Goal: Task Accomplishment & Management: Use online tool/utility

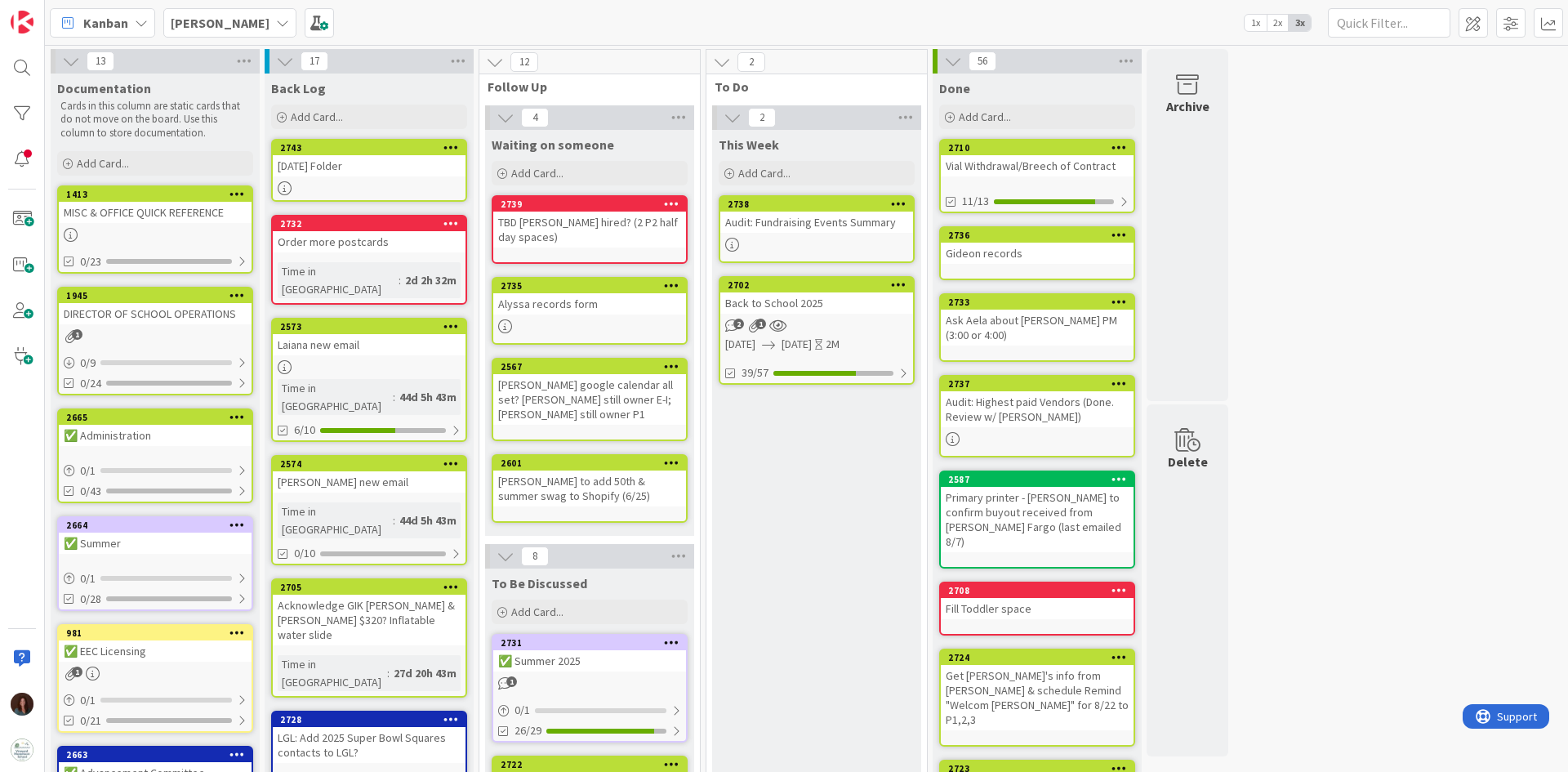
click at [743, 297] on div "Back to School 2025" at bounding box center [816, 303] width 192 height 21
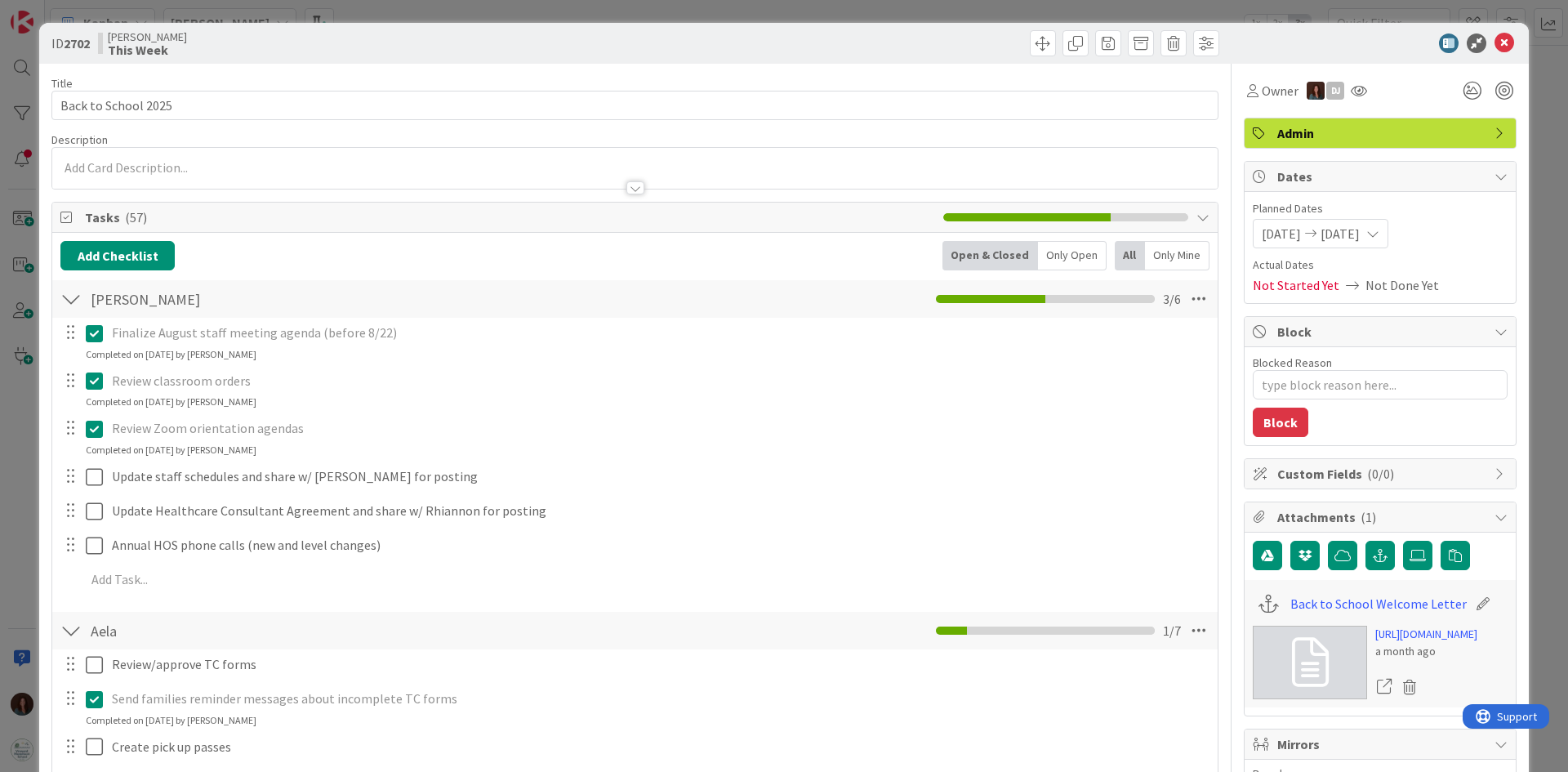
type textarea "x"
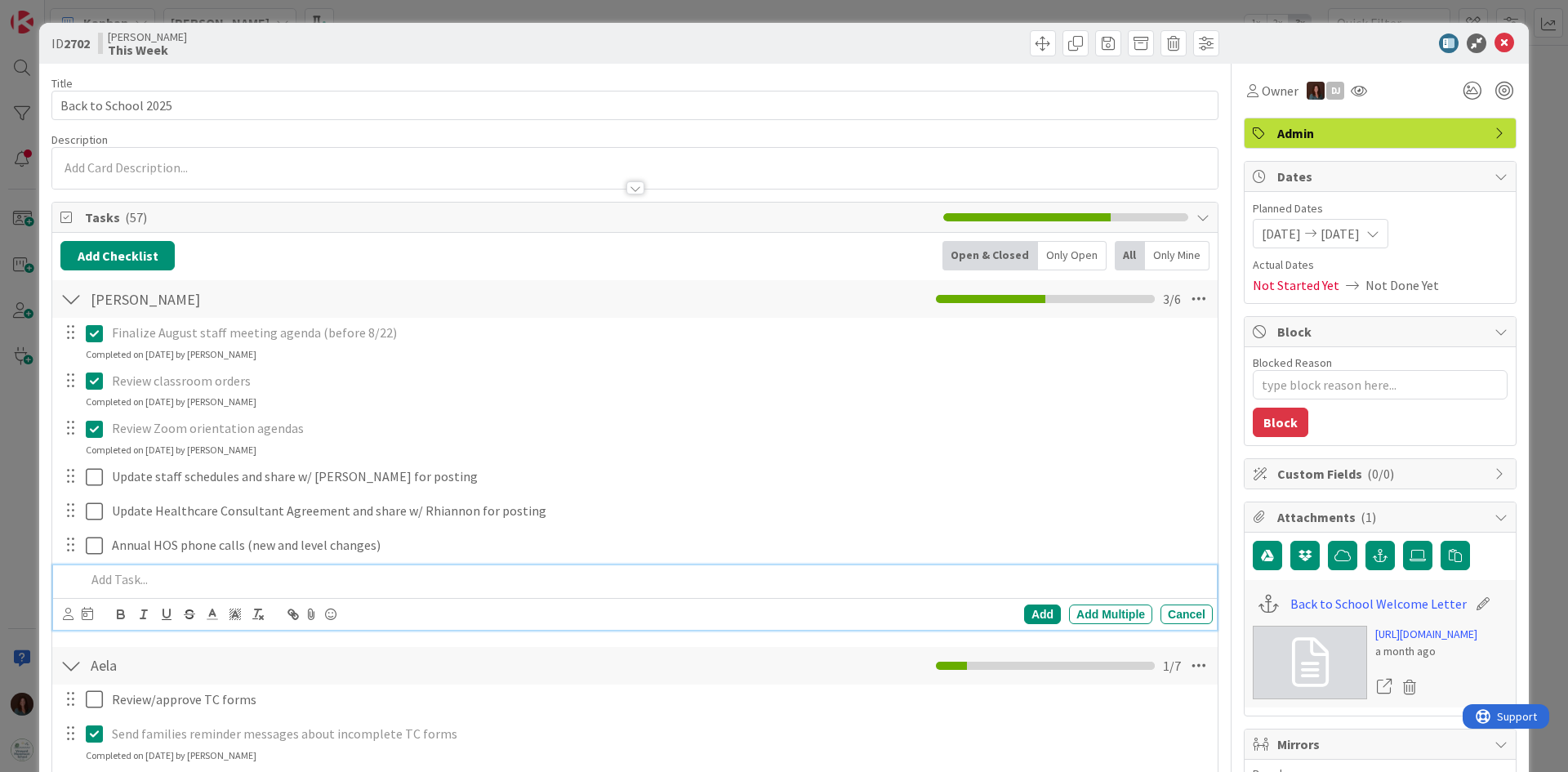
click at [191, 581] on p at bounding box center [646, 579] width 1120 height 19
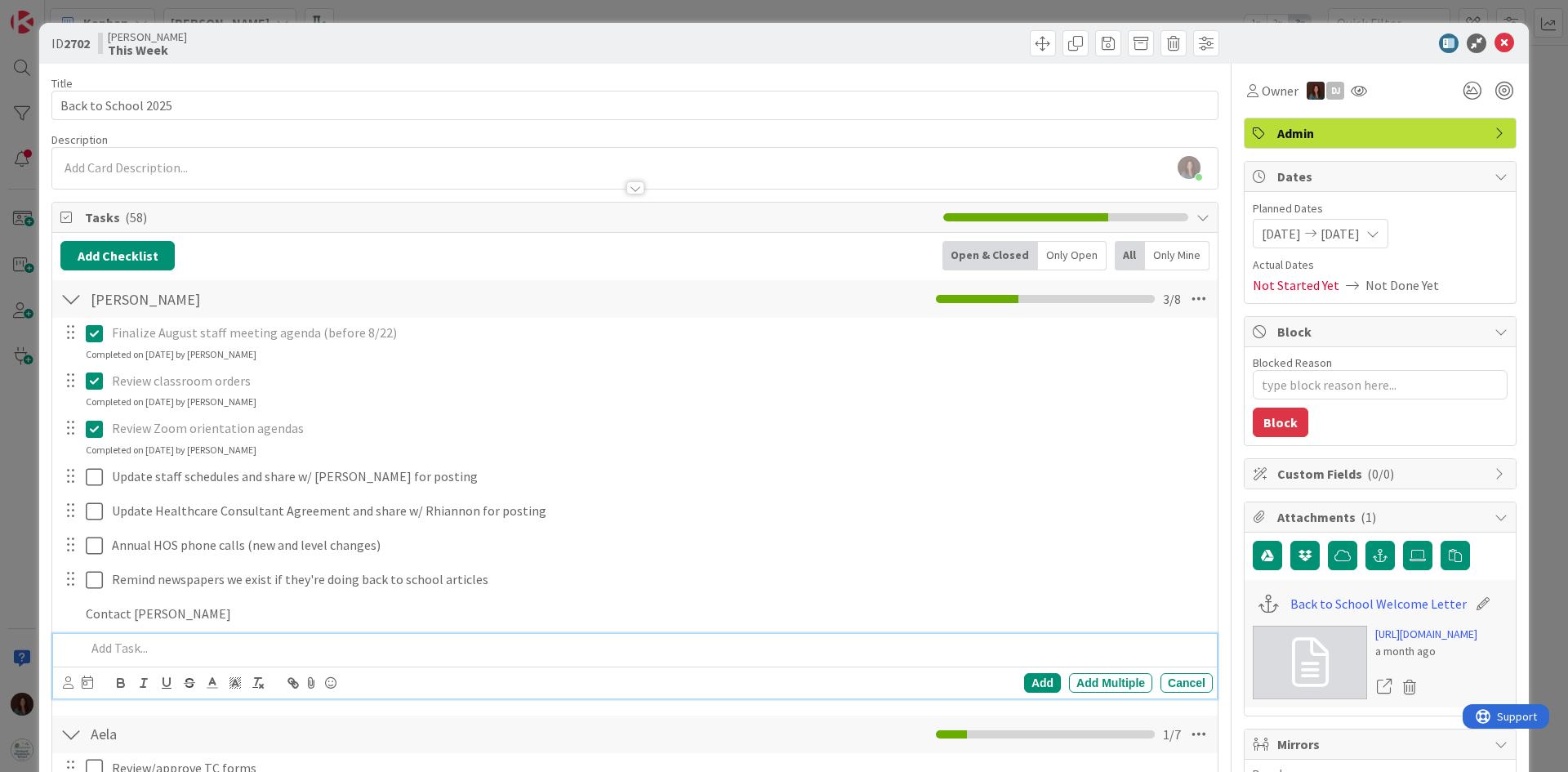
type textarea "x"
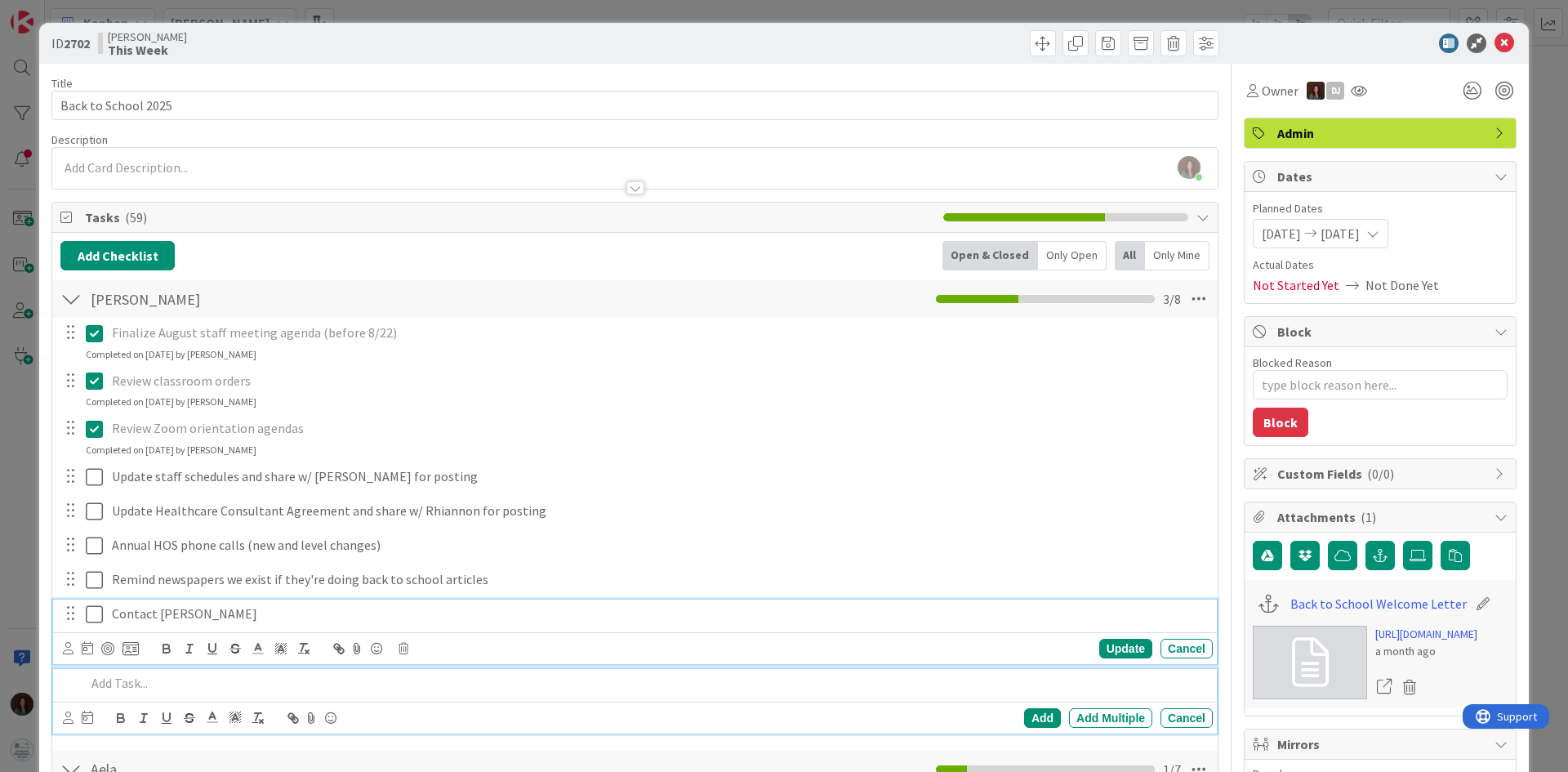
click at [362, 613] on p "Contact [PERSON_NAME]" at bounding box center [659, 613] width 1095 height 19
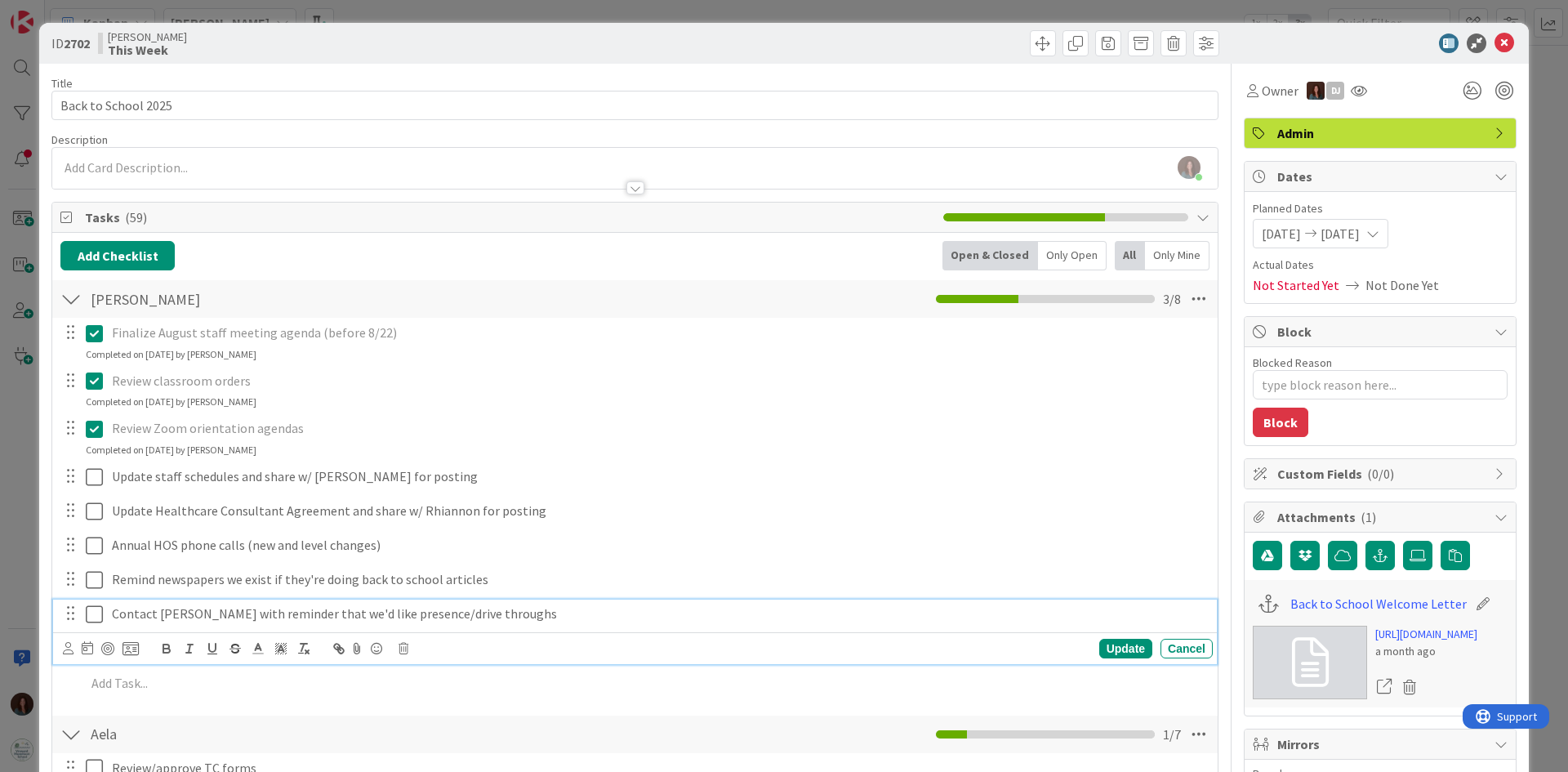
drag, startPoint x: 93, startPoint y: 616, endPoint x: 111, endPoint y: 574, distance: 45.7
click at [94, 616] on icon at bounding box center [98, 614] width 25 height 20
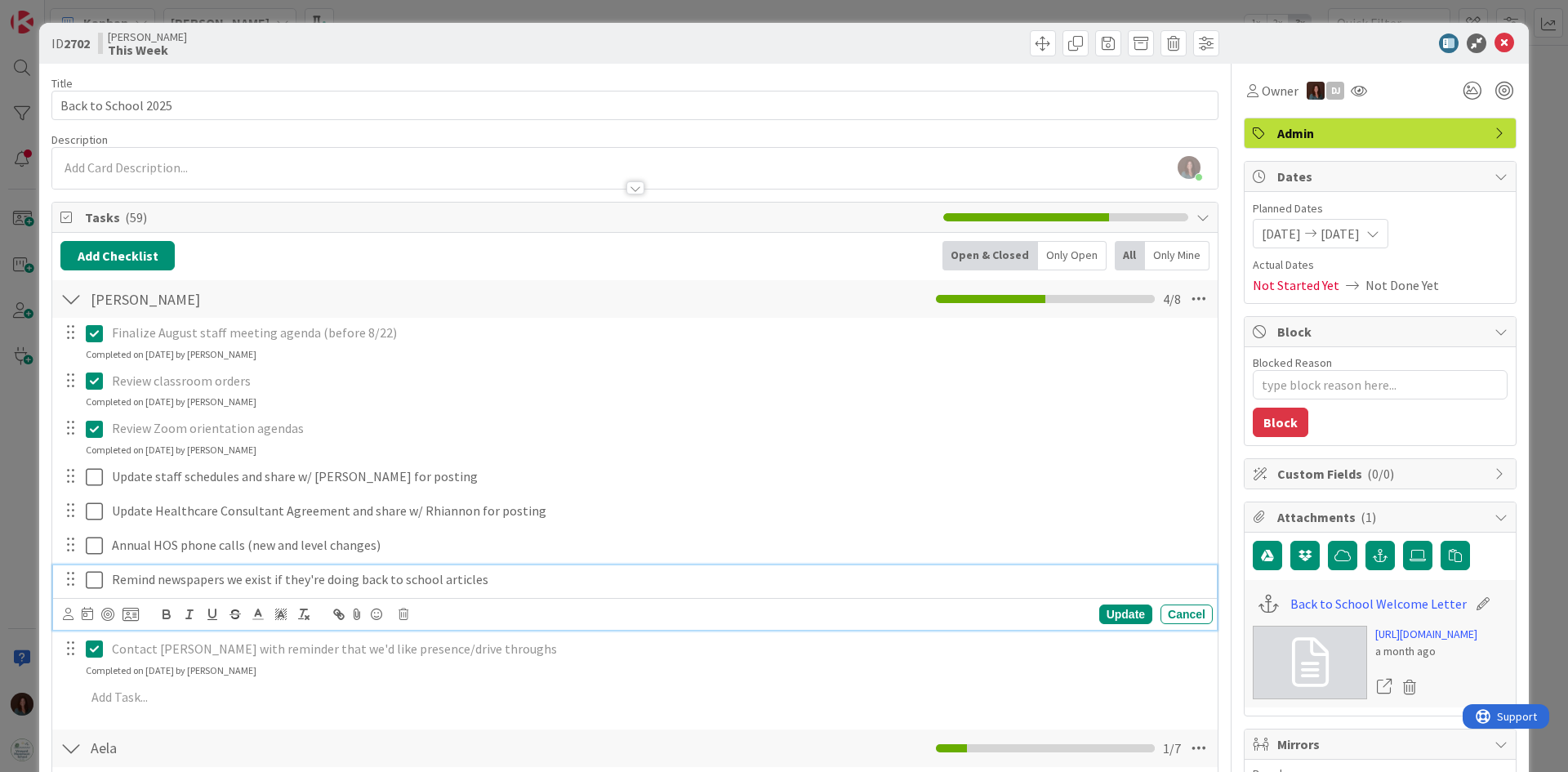
click at [101, 580] on icon at bounding box center [98, 580] width 25 height 20
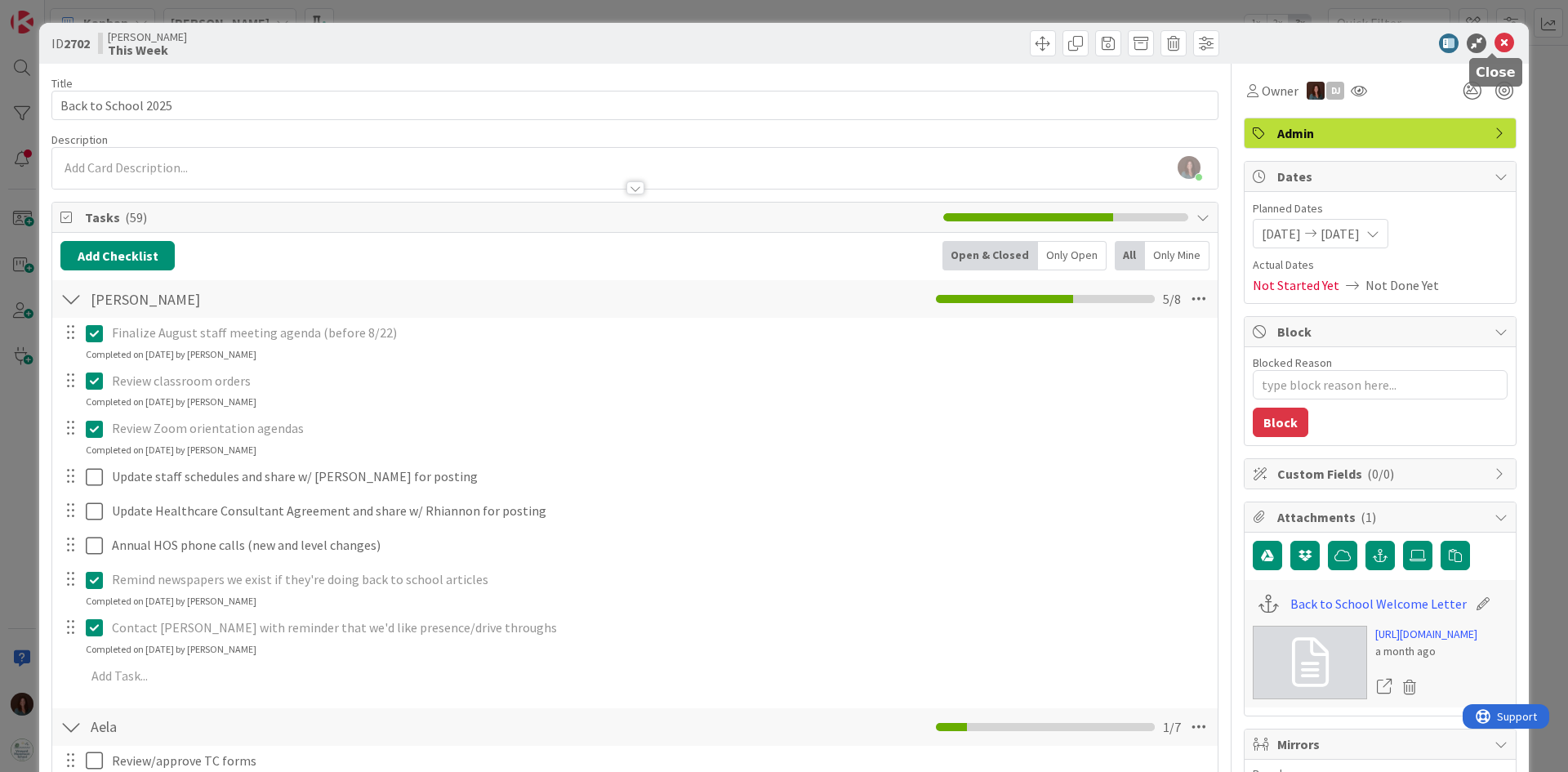
click at [1494, 46] on icon at bounding box center [1504, 43] width 20 height 20
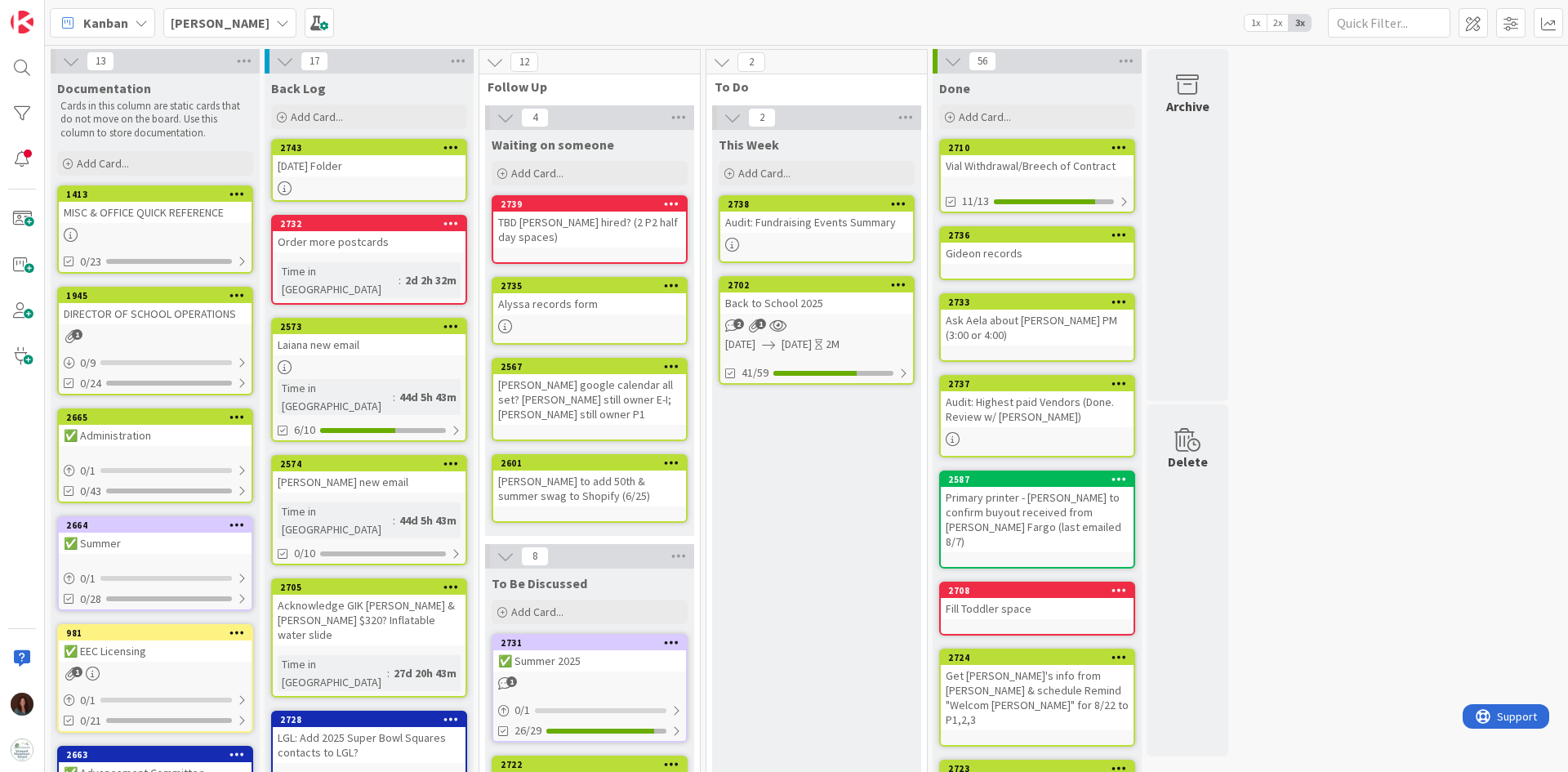
click at [797, 461] on div "This Week Add Card... Template Not Set Title 0 / 128 Label Facilities Show More…" at bounding box center [816, 769] width 209 height 1277
click at [792, 314] on link "2702 Back to School 2025 2 1 [DATE] [DATE] 2M 41/59" at bounding box center [816, 330] width 196 height 109
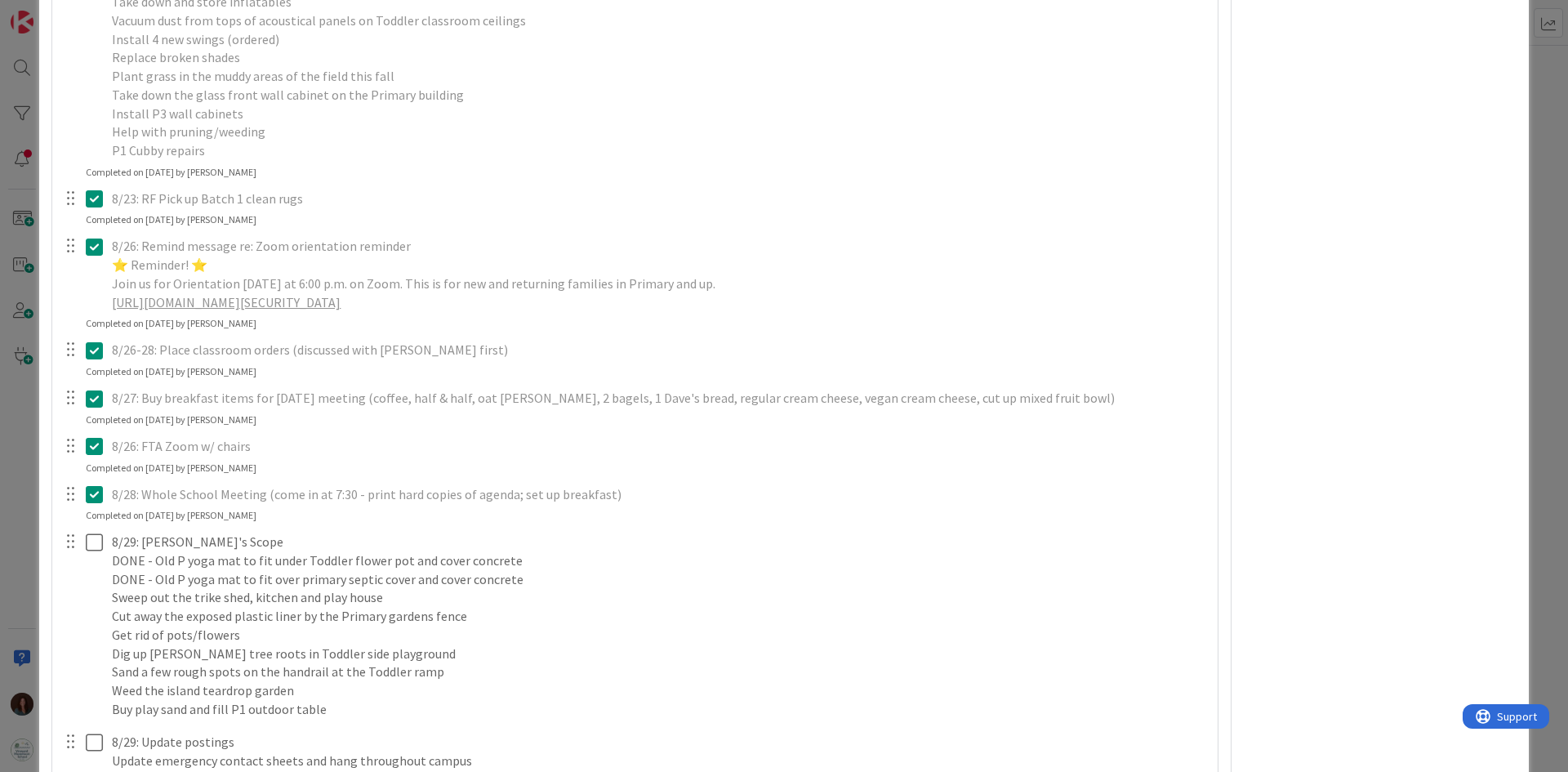
scroll to position [4572, 0]
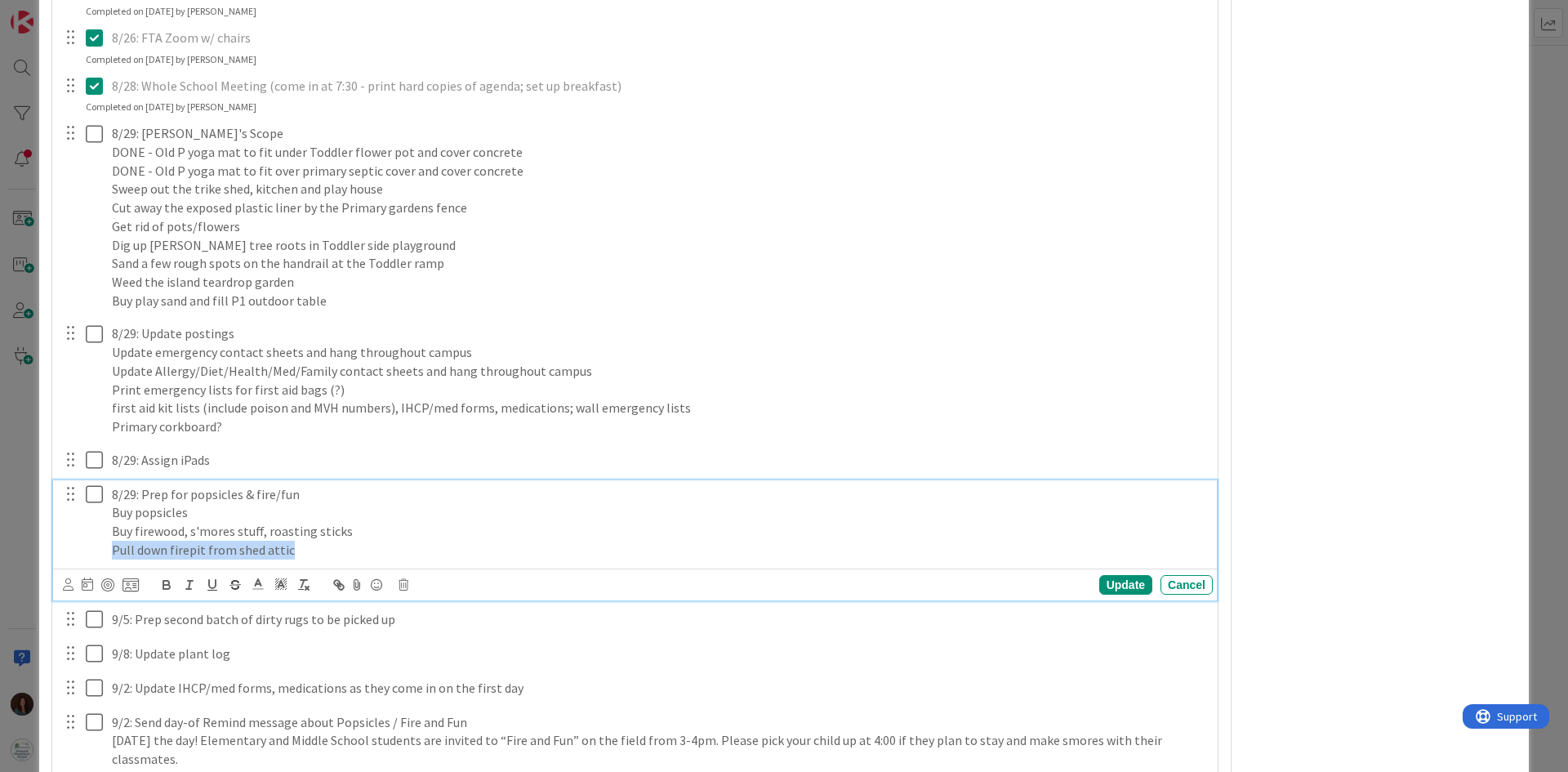
drag, startPoint x: 110, startPoint y: 550, endPoint x: 363, endPoint y: 554, distance: 253.0
click at [363, 554] on div "8/29: Prep for popsicles & fire/fun Buy popsicles Buy firewood, s'mores stuff, …" at bounding box center [659, 521] width 1107 height 84
copy p "Pull down firepit from shed attic"
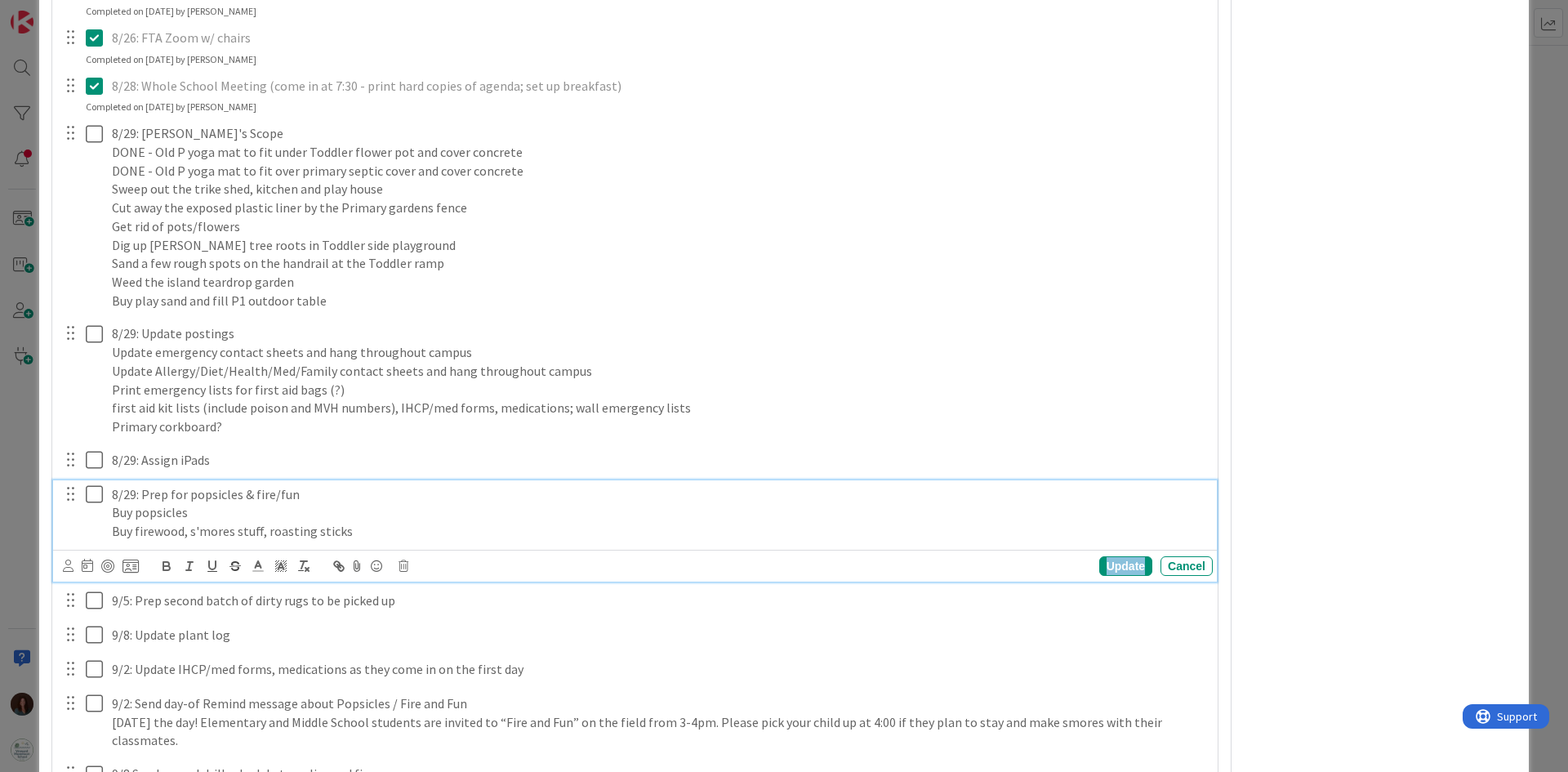
drag, startPoint x: 1123, startPoint y: 564, endPoint x: 907, endPoint y: 329, distance: 319.2
click at [1123, 564] on div "Update" at bounding box center [1125, 566] width 53 height 20
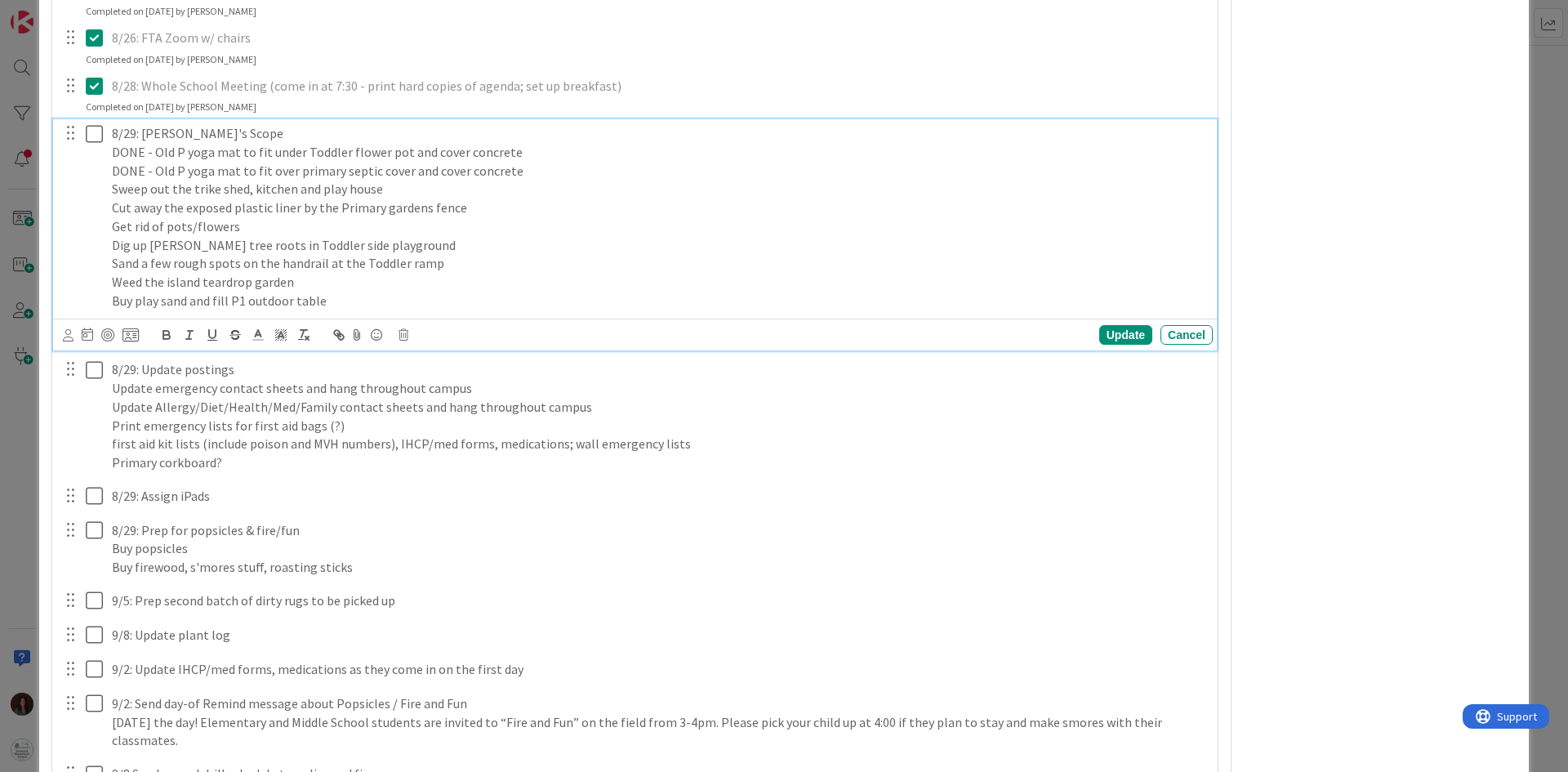
click at [462, 304] on p "Buy play sand and fill P1 outdoor table" at bounding box center [659, 300] width 1095 height 19
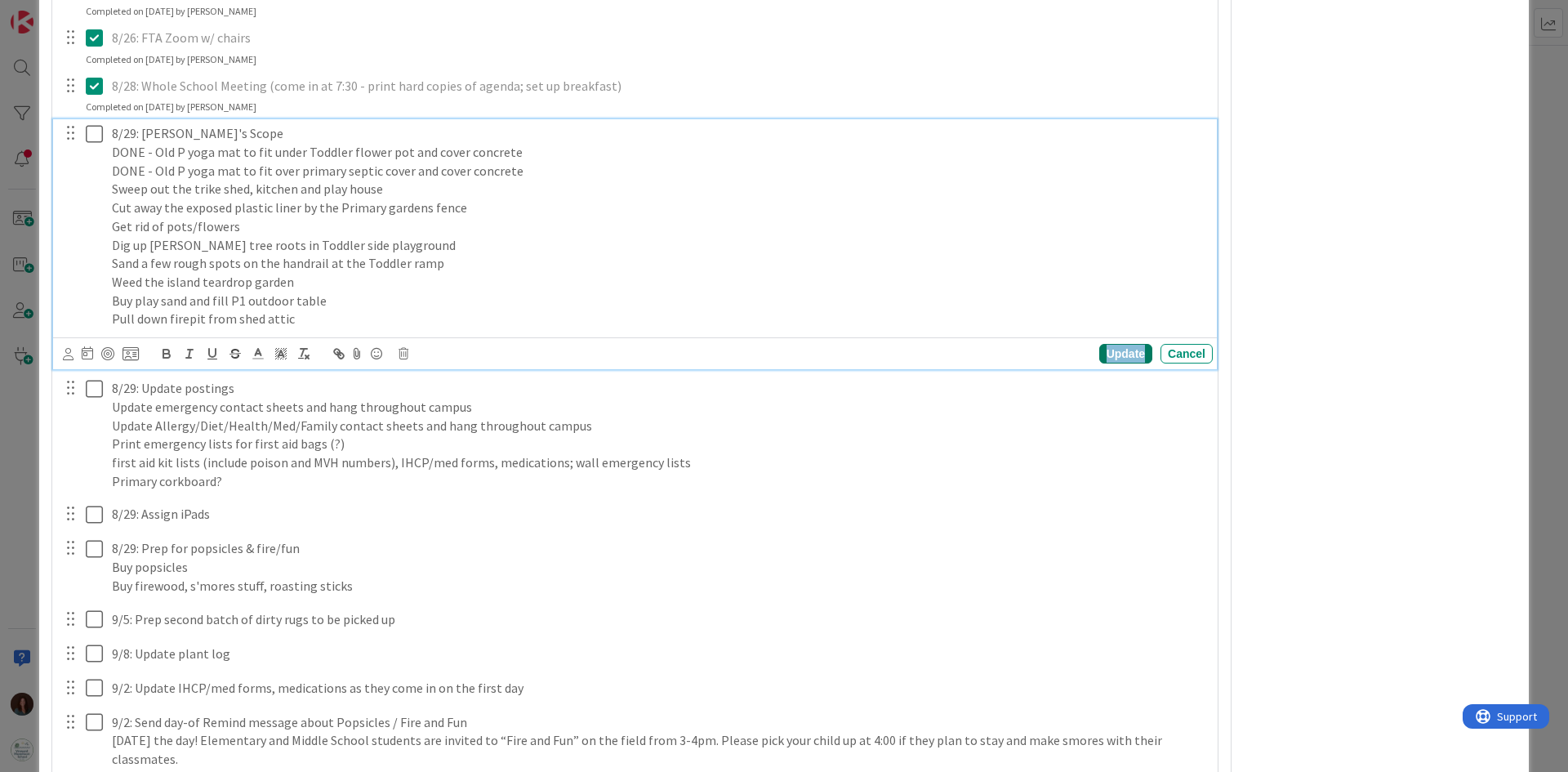
click at [1114, 358] on div "Update" at bounding box center [1125, 354] width 53 height 20
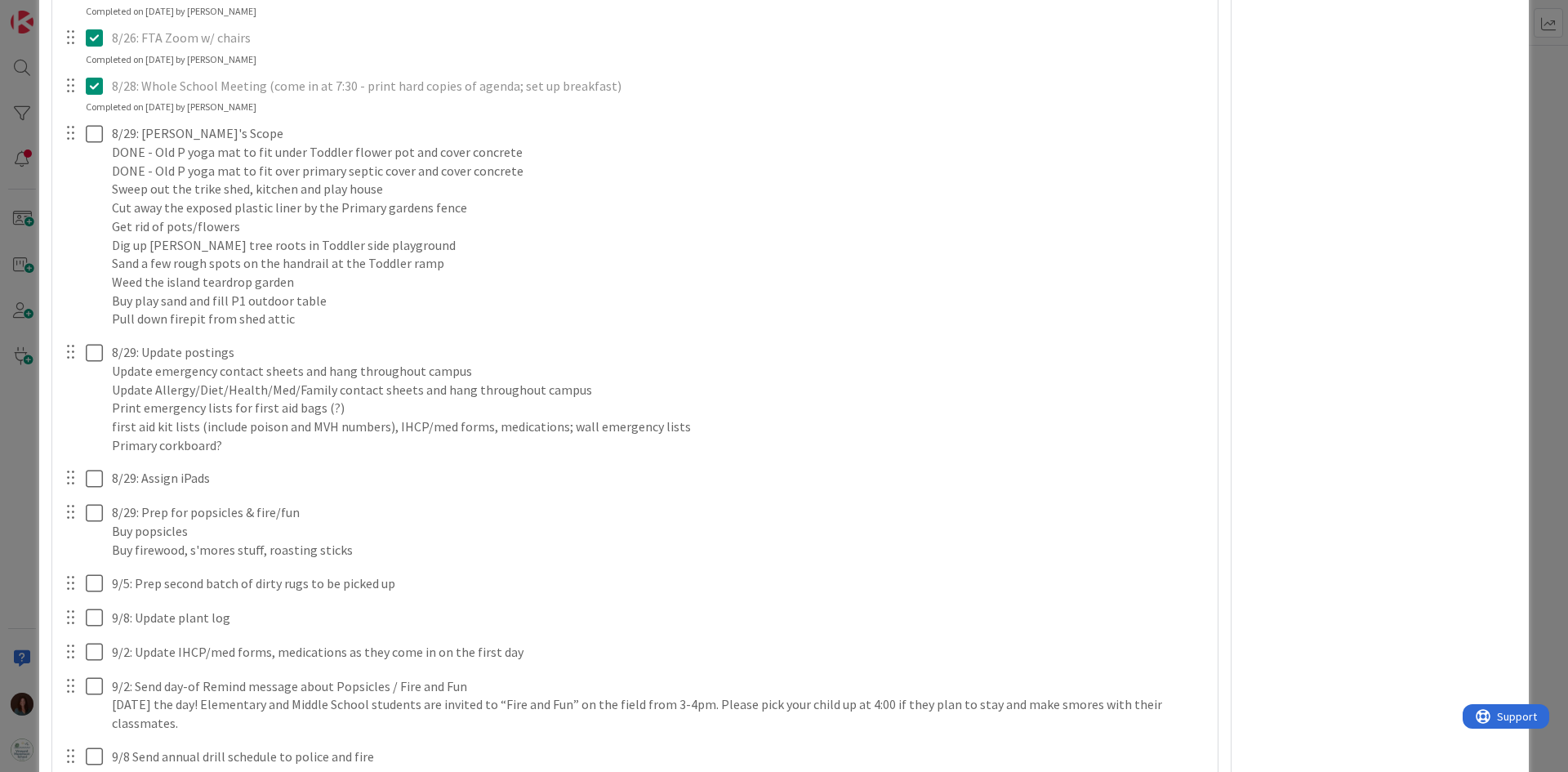
type textarea "x"
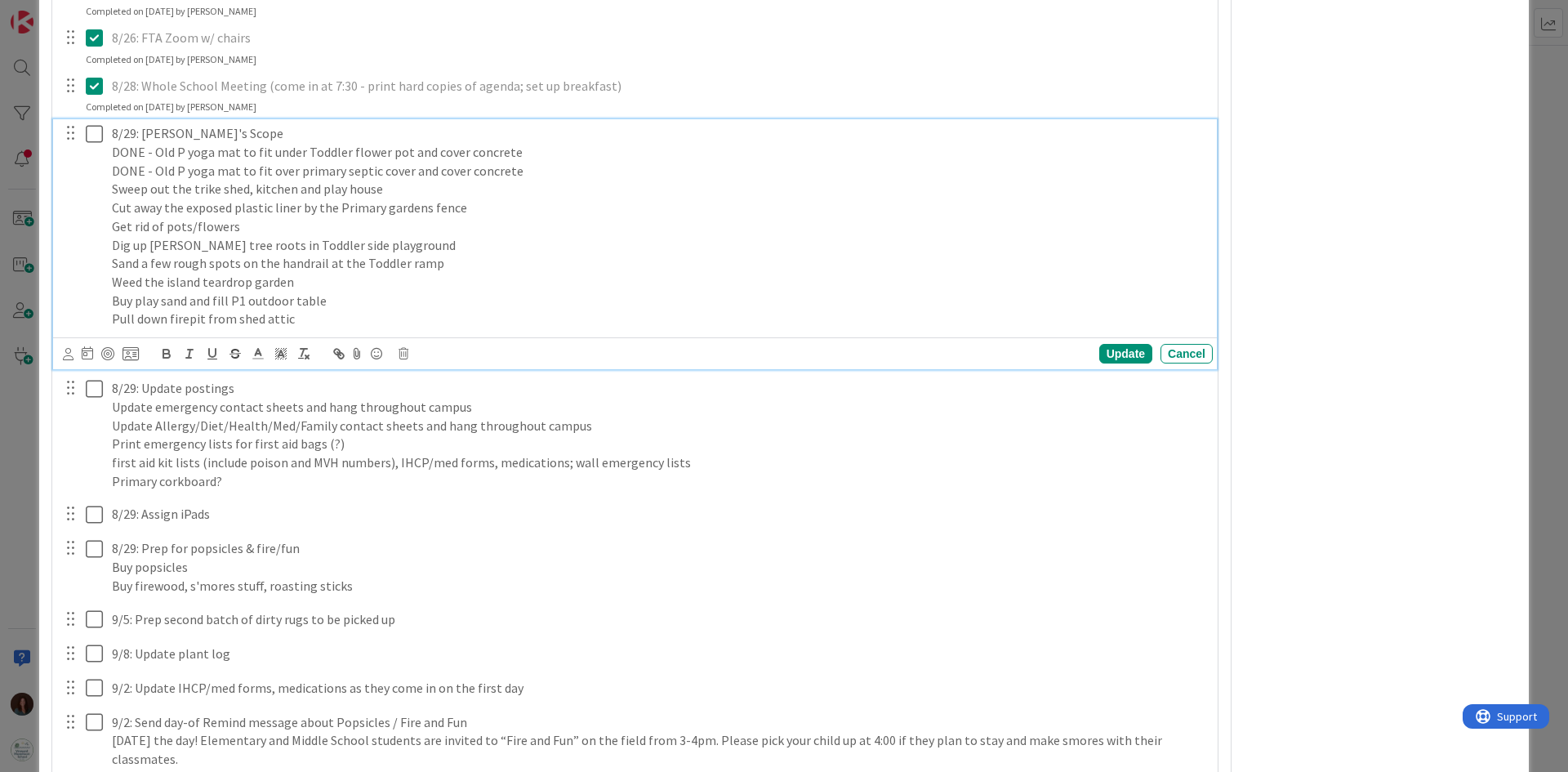
click at [108, 312] on div "8/29: [PERSON_NAME]'s Scope DONE - Old P yoga mat to fit under Toddler flower p…" at bounding box center [659, 226] width 1107 height 214
click at [1100, 354] on div "Update" at bounding box center [1125, 354] width 53 height 20
type textarea "x"
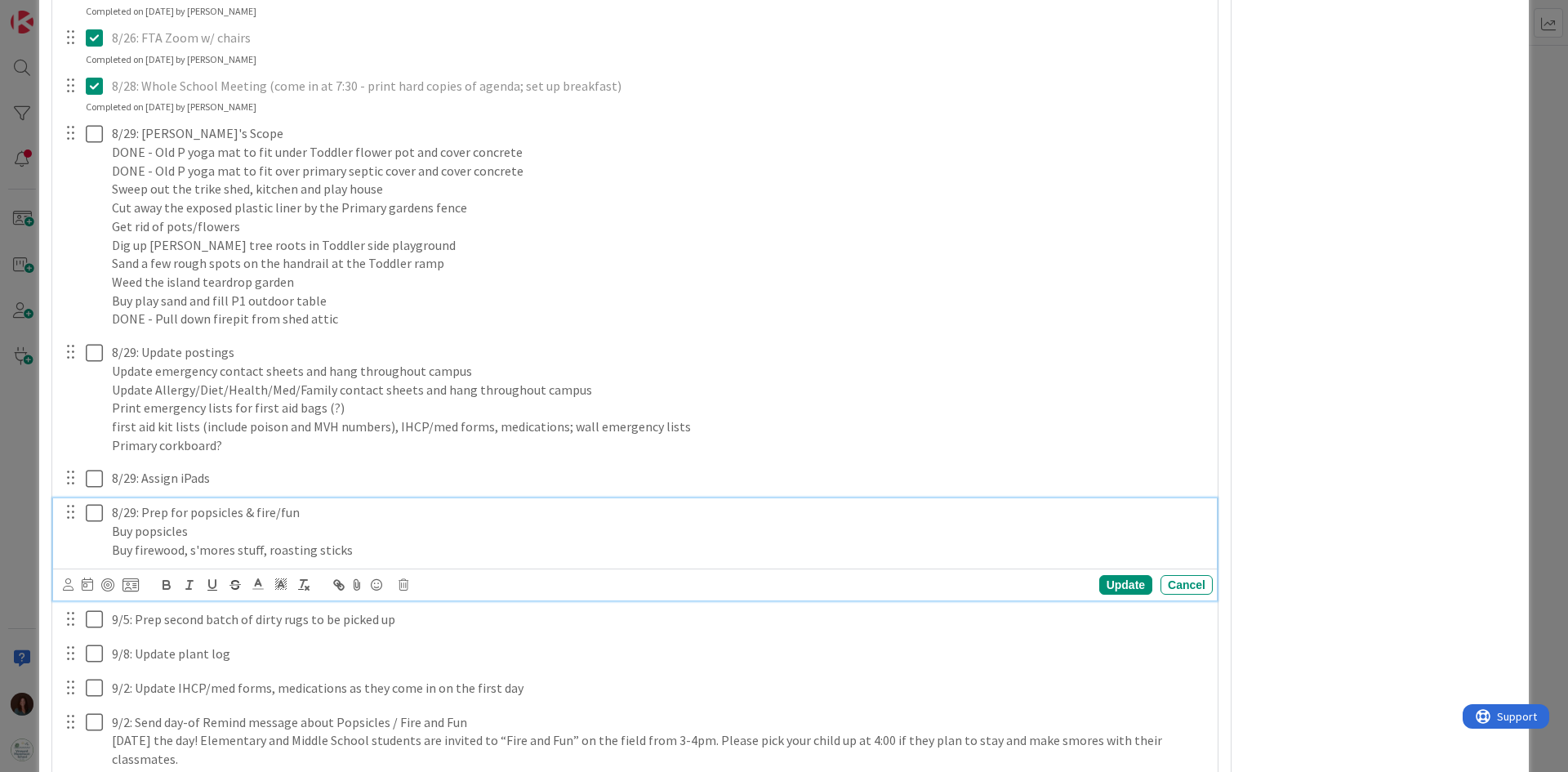
click at [418, 552] on p "Buy firewood, s'mores stuff, roasting sticks" at bounding box center [659, 549] width 1095 height 19
click at [243, 531] on p "Buy popsicles" at bounding box center [659, 530] width 1095 height 19
click at [109, 534] on div "8/29: Prep for popsicles & fire/fun Buy popsicles Buy firewood, s'mores stuff, …" at bounding box center [659, 530] width 1107 height 65
click at [1111, 584] on div "Update" at bounding box center [1125, 585] width 53 height 20
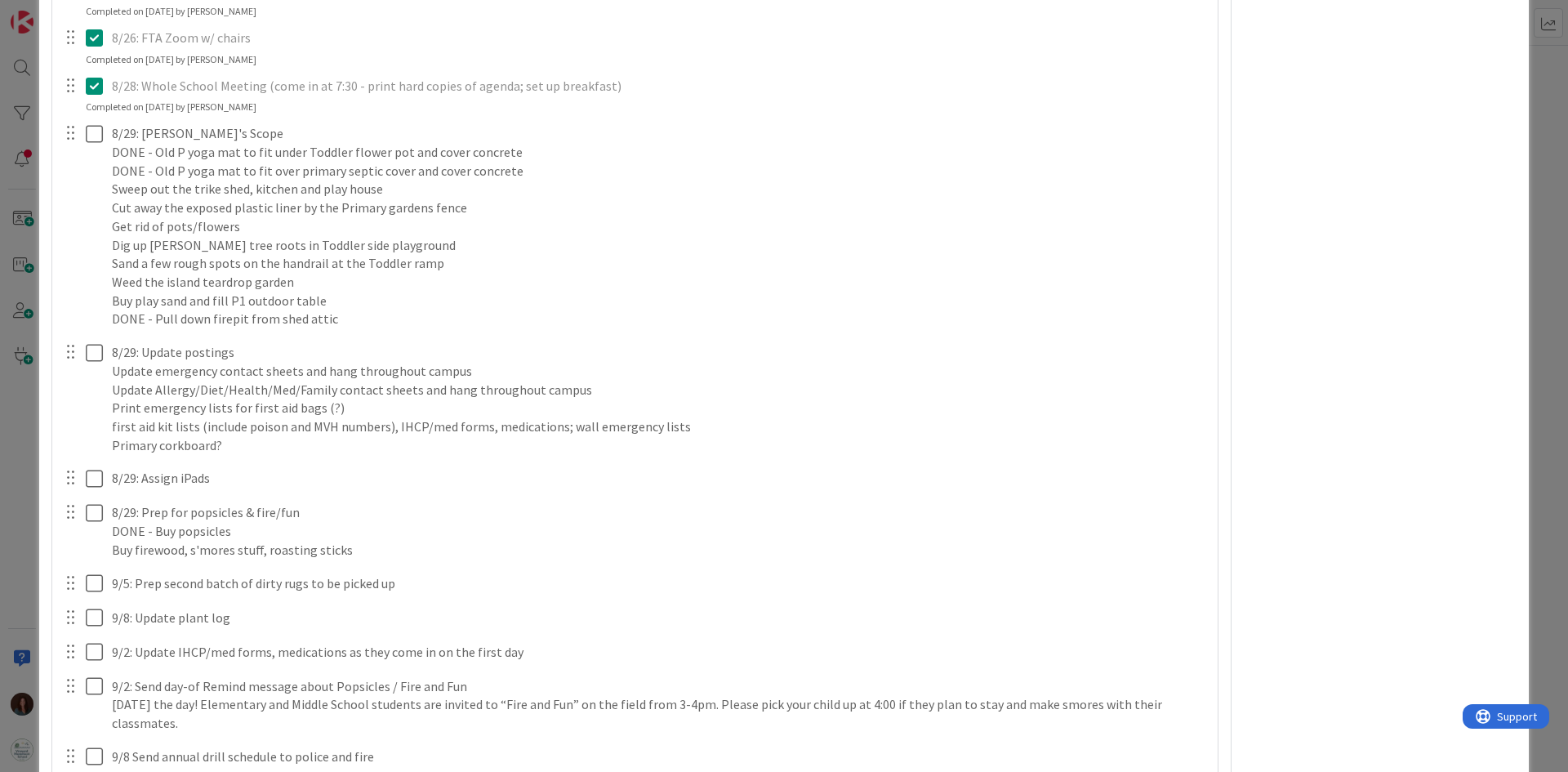
type textarea "x"
